Goal: Transaction & Acquisition: Subscribe to service/newsletter

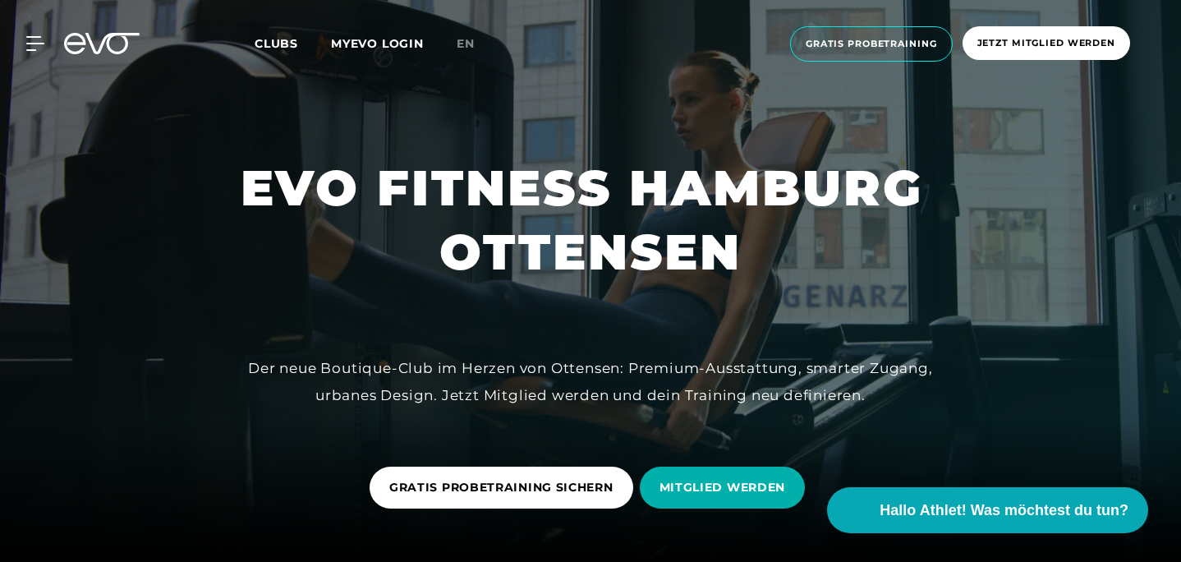
click at [898, 2] on div "MyEVO Login Über EVO Mitgliedschaften Probetraining TAGESPASS EVO Studios [GEOG…" at bounding box center [590, 44] width 1181 height 88
click at [632, 99] on div at bounding box center [590, 281] width 1181 height 562
click at [465, 46] on span "en" at bounding box center [466, 43] width 18 height 15
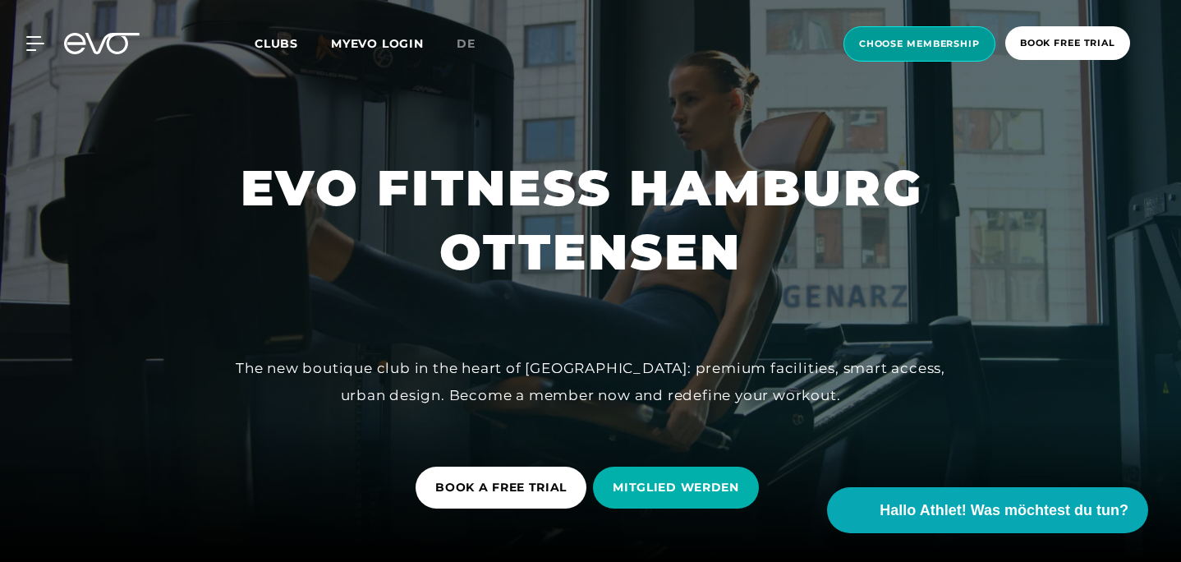
click at [940, 49] on span "choose membership" at bounding box center [919, 44] width 121 height 14
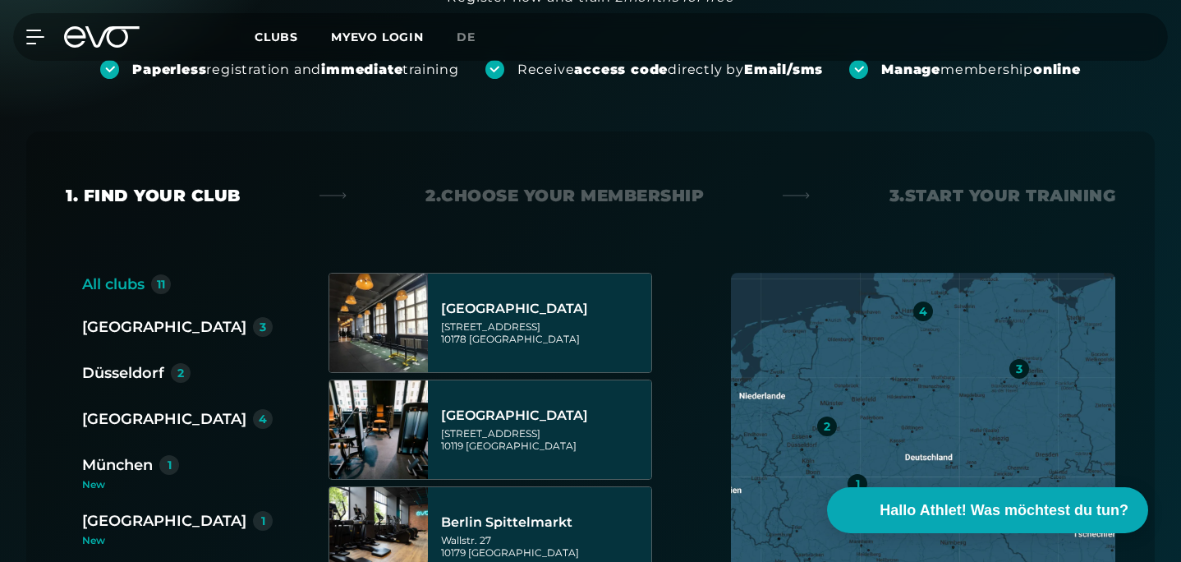
scroll to position [230, 0]
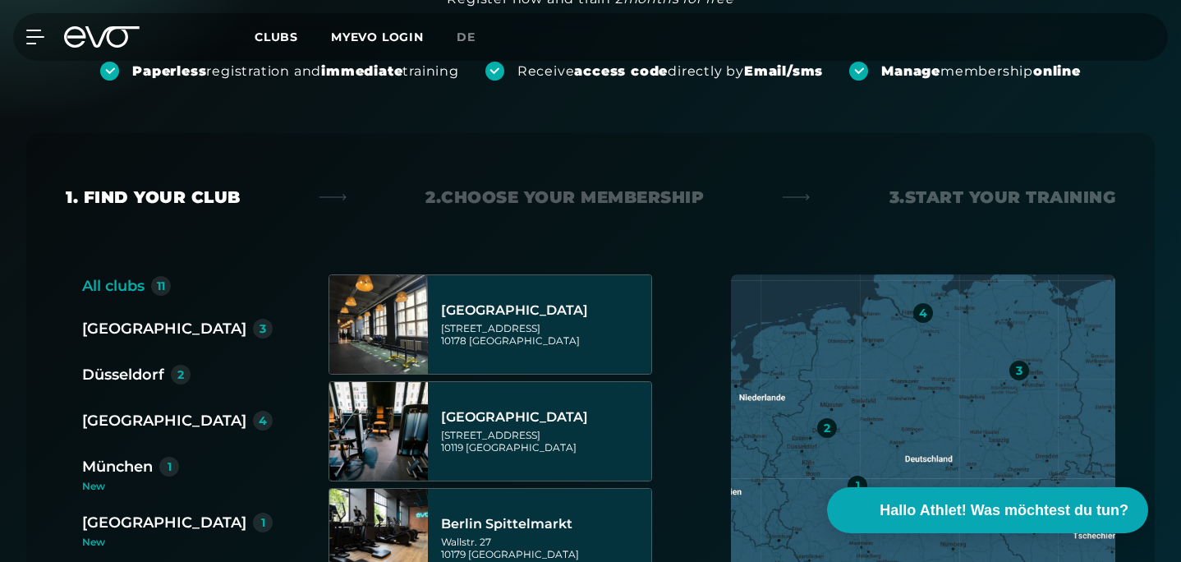
click at [129, 423] on div "[GEOGRAPHIC_DATA]" at bounding box center [164, 420] width 164 height 23
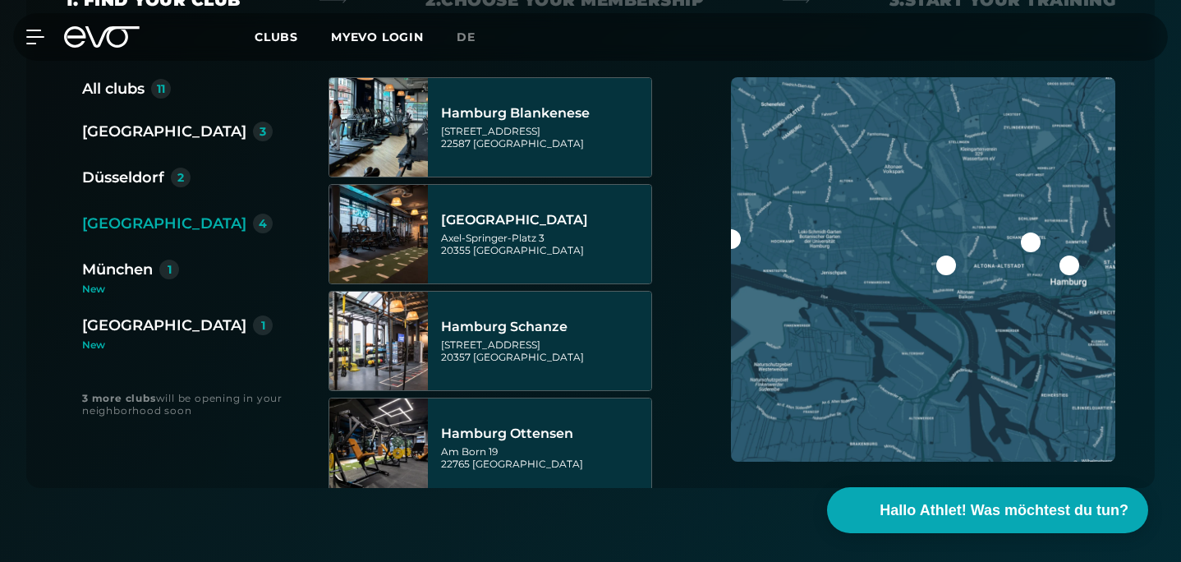
scroll to position [460, 0]
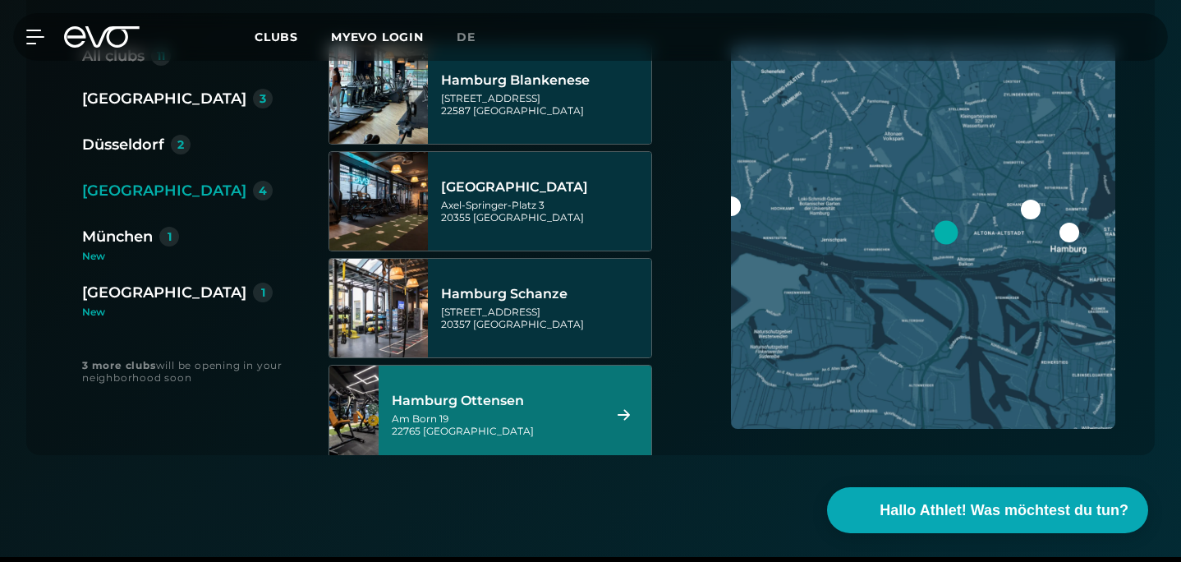
click at [522, 430] on div "[STREET_ADDRESS]" at bounding box center [494, 424] width 205 height 25
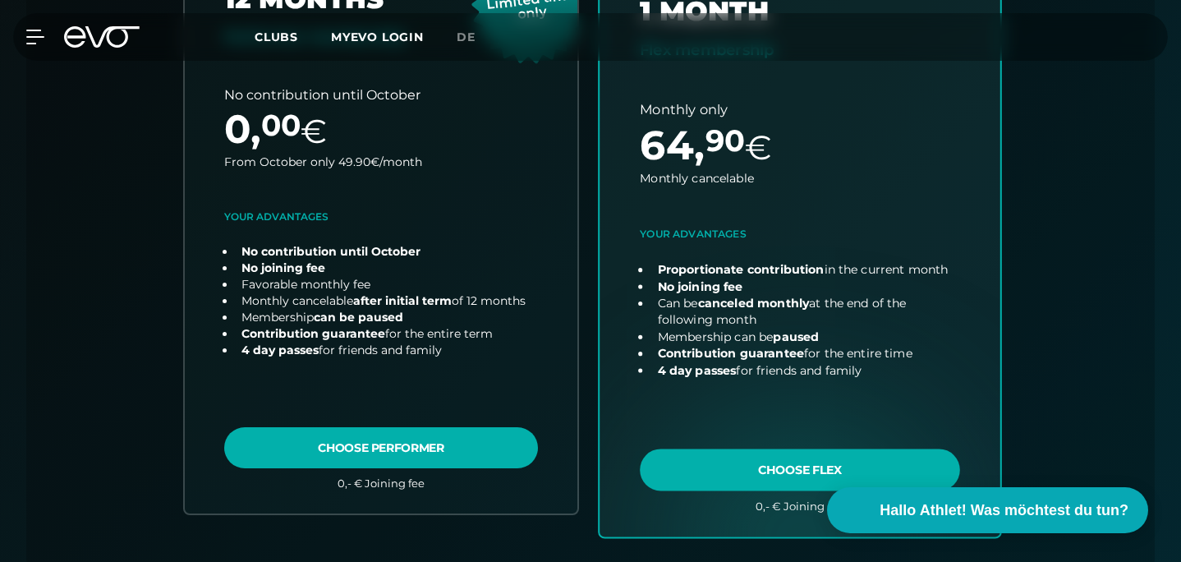
scroll to position [596, 0]
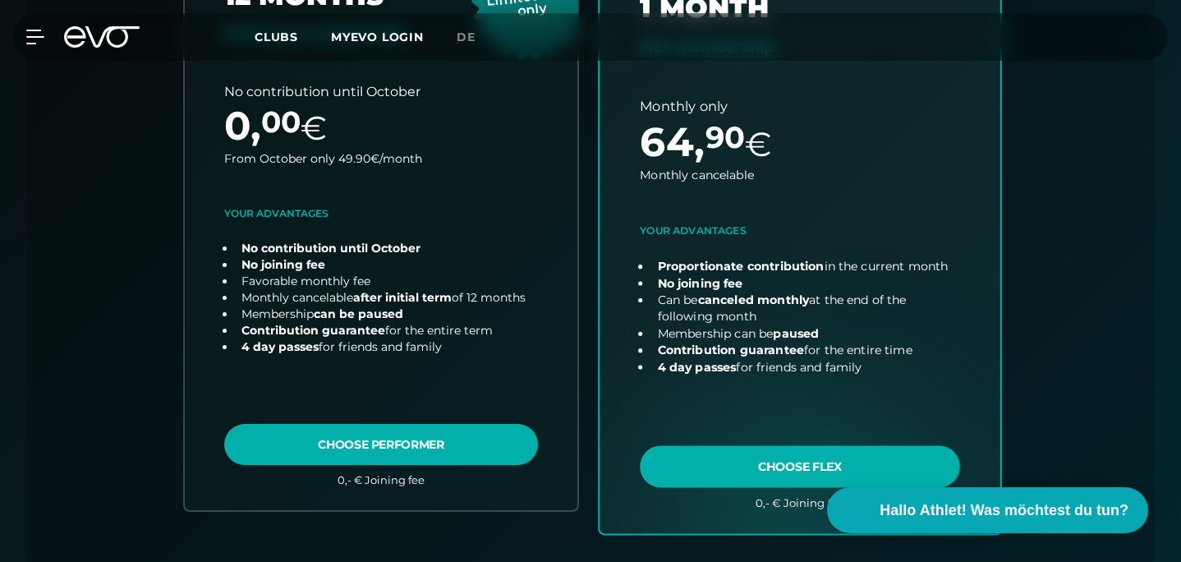
click at [736, 465] on link "choose plan" at bounding box center [800, 218] width 401 height 630
